Goal: Information Seeking & Learning: Learn about a topic

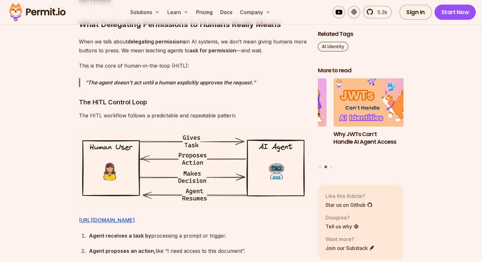
scroll to position [1046, 0]
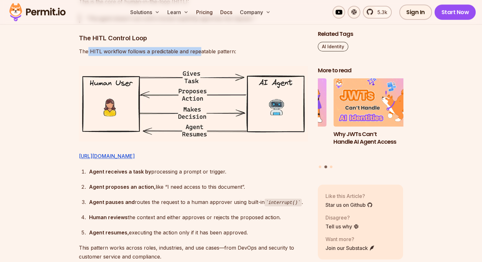
drag, startPoint x: 88, startPoint y: 42, endPoint x: 198, endPoint y: 40, distance: 109.8
click at [198, 47] on p "The HITL workflow follows a predictable and repeatable pattern:" at bounding box center [193, 51] width 229 height 9
click at [189, 47] on p "The HITL workflow follows a predictable and repeatable pattern:" at bounding box center [193, 51] width 229 height 9
click at [163, 47] on p "The HITL workflow follows a predictable and repeatable pattern:" at bounding box center [193, 51] width 229 height 9
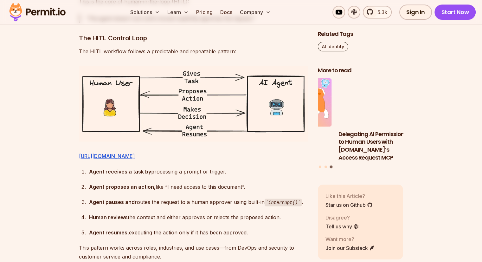
drag, startPoint x: 163, startPoint y: 42, endPoint x: 143, endPoint y: 43, distance: 20.6
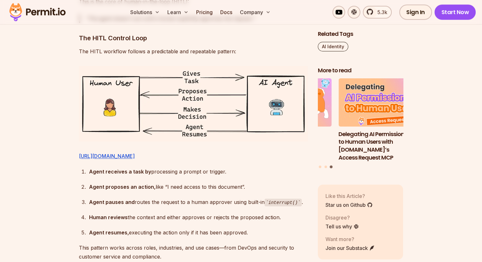
click at [143, 47] on p "The HITL workflow follows a predictable and repeatable pattern:" at bounding box center [193, 51] width 229 height 9
drag, startPoint x: 137, startPoint y: 44, endPoint x: 208, endPoint y: 41, distance: 71.1
click at [208, 47] on p "The HITL workflow follows a predictable and repeatable pattern:" at bounding box center [193, 51] width 229 height 9
click at [94, 66] on img at bounding box center [193, 103] width 229 height 75
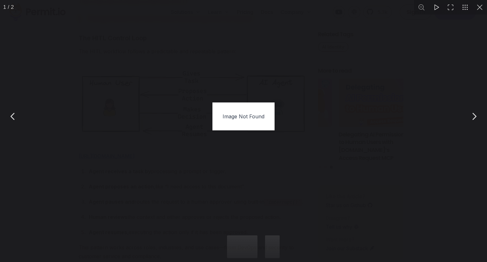
click at [329, 77] on div "Image Not Found" at bounding box center [243, 116] width 487 height 233
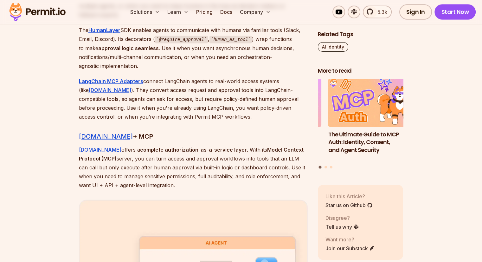
scroll to position [1681, 0]
